Goal: Navigation & Orientation: Find specific page/section

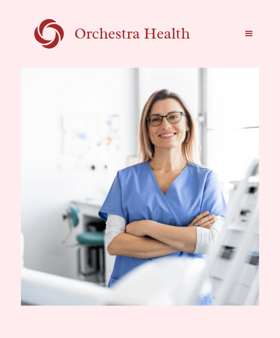
click at [248, 34] on div "menu" at bounding box center [248, 33] width 11 height 11
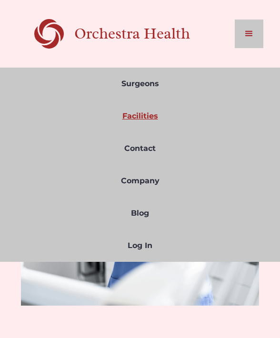
click at [137, 105] on link "Facilities" at bounding box center [140, 116] width 280 height 32
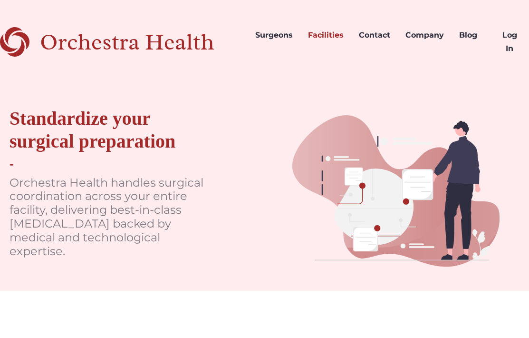
click at [151, 35] on div "Orchestra Health" at bounding box center [144, 42] width 208 height 20
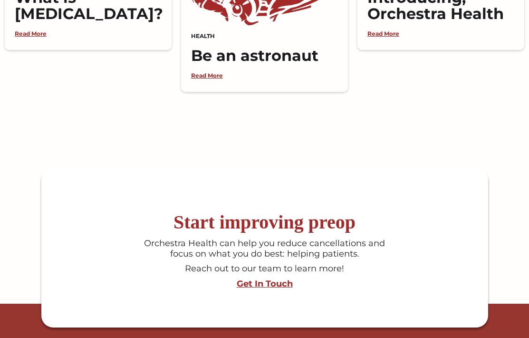
scroll to position [2255, 0]
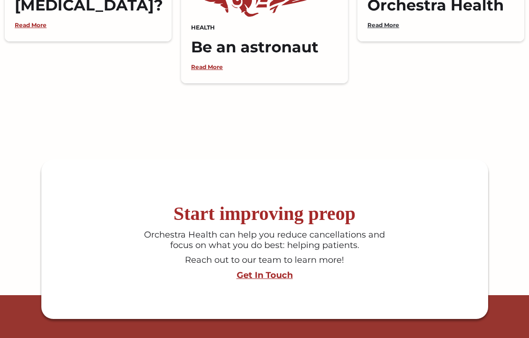
click at [384, 29] on link "Read More" at bounding box center [381, 24] width 37 height 7
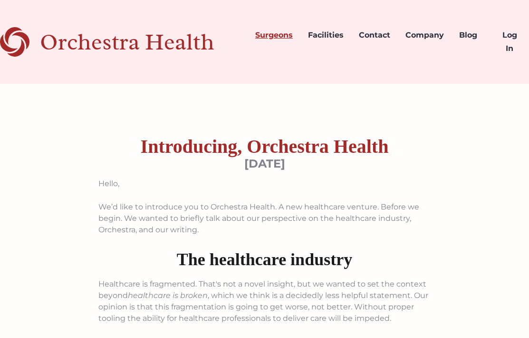
click at [271, 32] on link "Surgeons" at bounding box center [274, 42] width 53 height 46
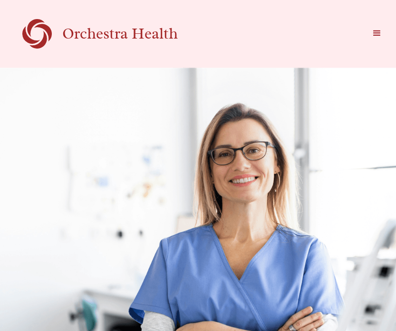
click at [375, 31] on div "menu" at bounding box center [377, 33] width 11 height 11
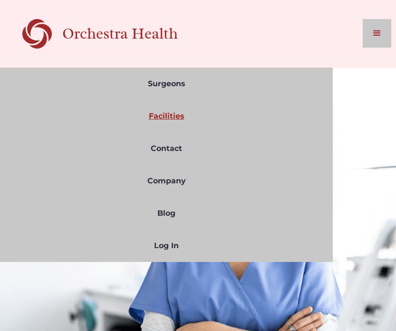
click at [160, 118] on link "Facilities" at bounding box center [166, 116] width 333 height 32
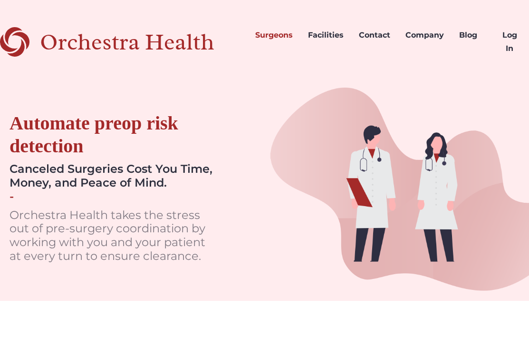
click at [110, 32] on div "Orchestra Health" at bounding box center [144, 42] width 208 height 20
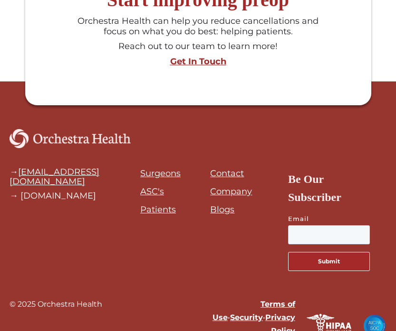
scroll to position [1273, 0]
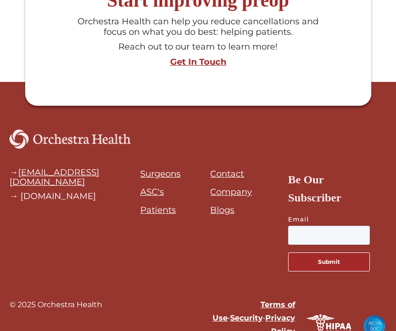
click at [154, 168] on link "Surgeons" at bounding box center [160, 173] width 40 height 10
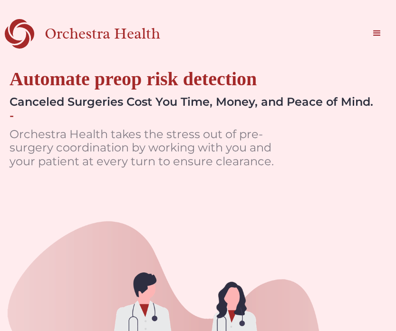
click at [88, 36] on div "Orchestra Health" at bounding box center [119, 34] width 149 height 20
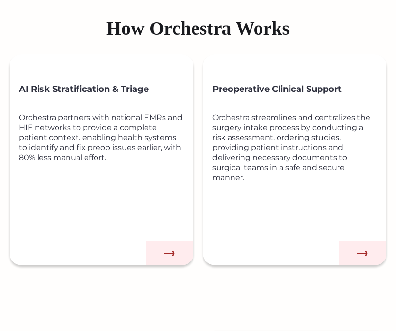
scroll to position [753, 0]
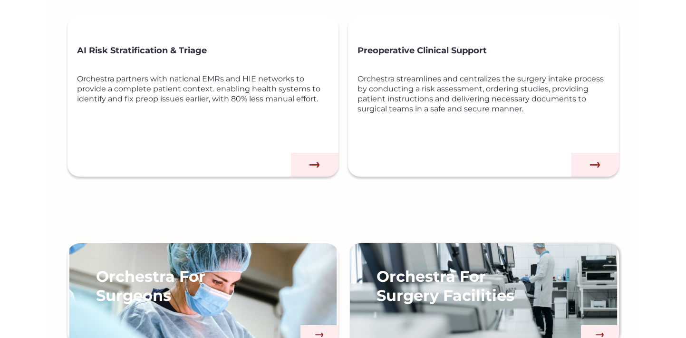
scroll to position [538, 0]
